Goal: Navigation & Orientation: Go to known website

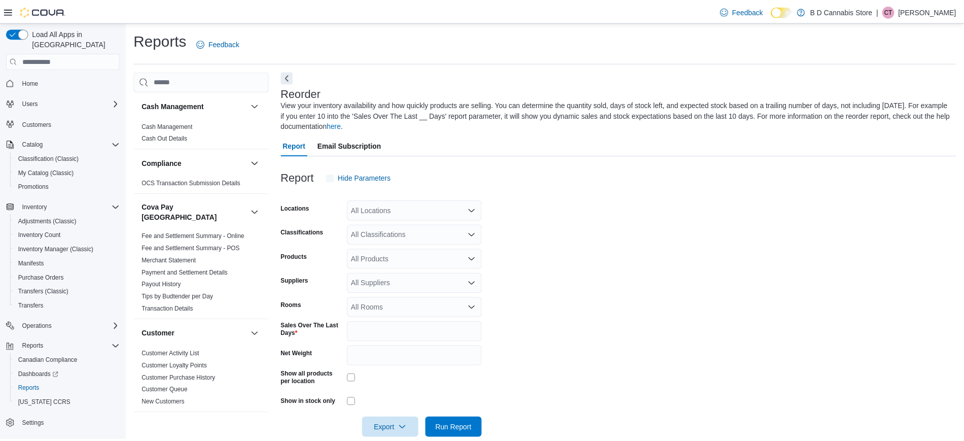
scroll to position [18, 0]
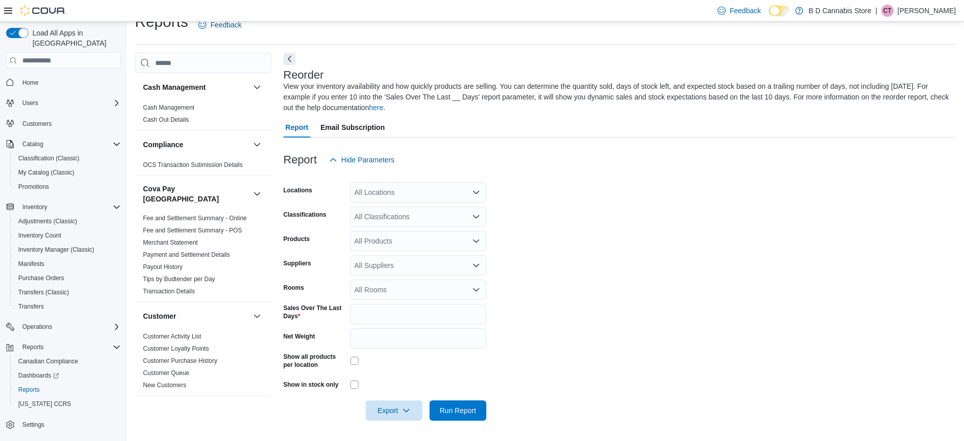
drag, startPoint x: 67, startPoint y: 68, endPoint x: 157, endPoint y: 154, distance: 124.5
click at [67, 76] on span "Home" at bounding box center [69, 82] width 102 height 13
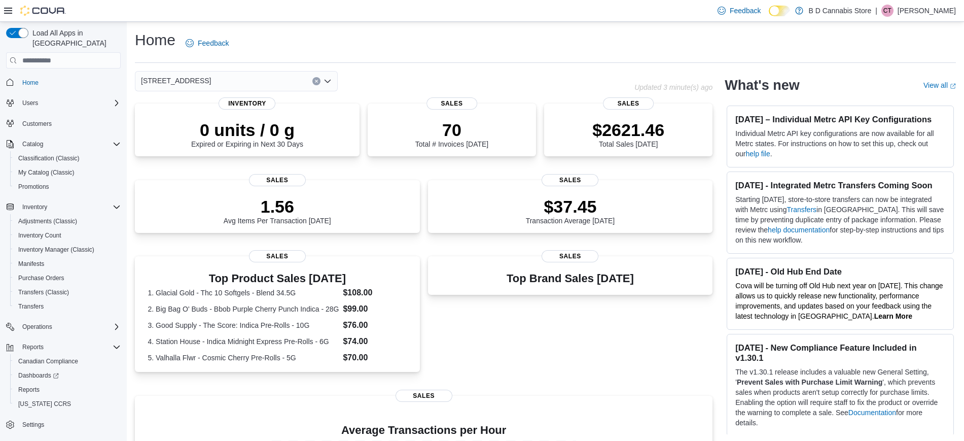
click at [941, 14] on p "[PERSON_NAME]" at bounding box center [927, 11] width 58 height 12
click at [891, 101] on span "Sign Out" at bounding box center [890, 98] width 27 height 10
